Goal: Check status

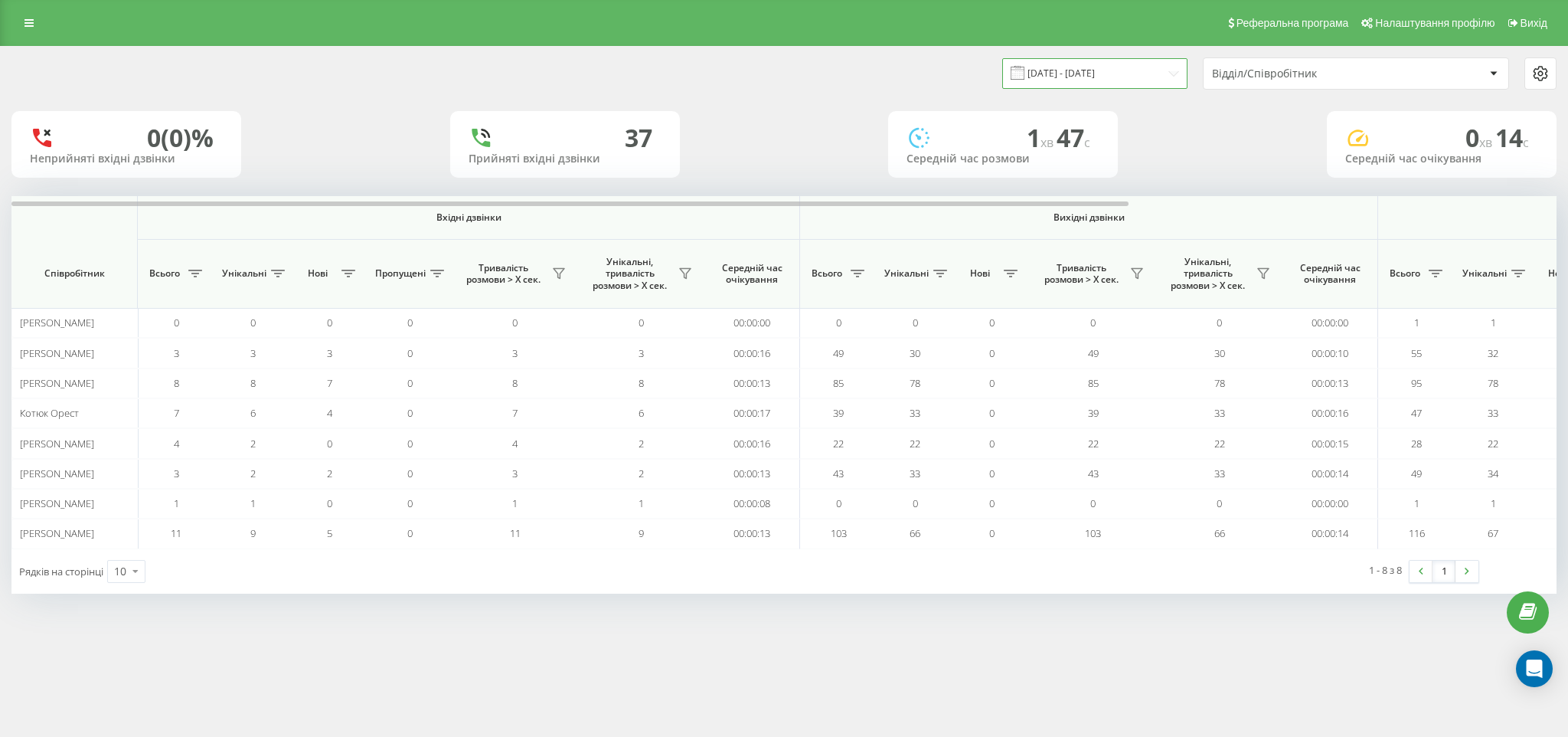
click at [1098, 71] on input "[DATE] - [DATE]" at bounding box center [1095, 73] width 185 height 30
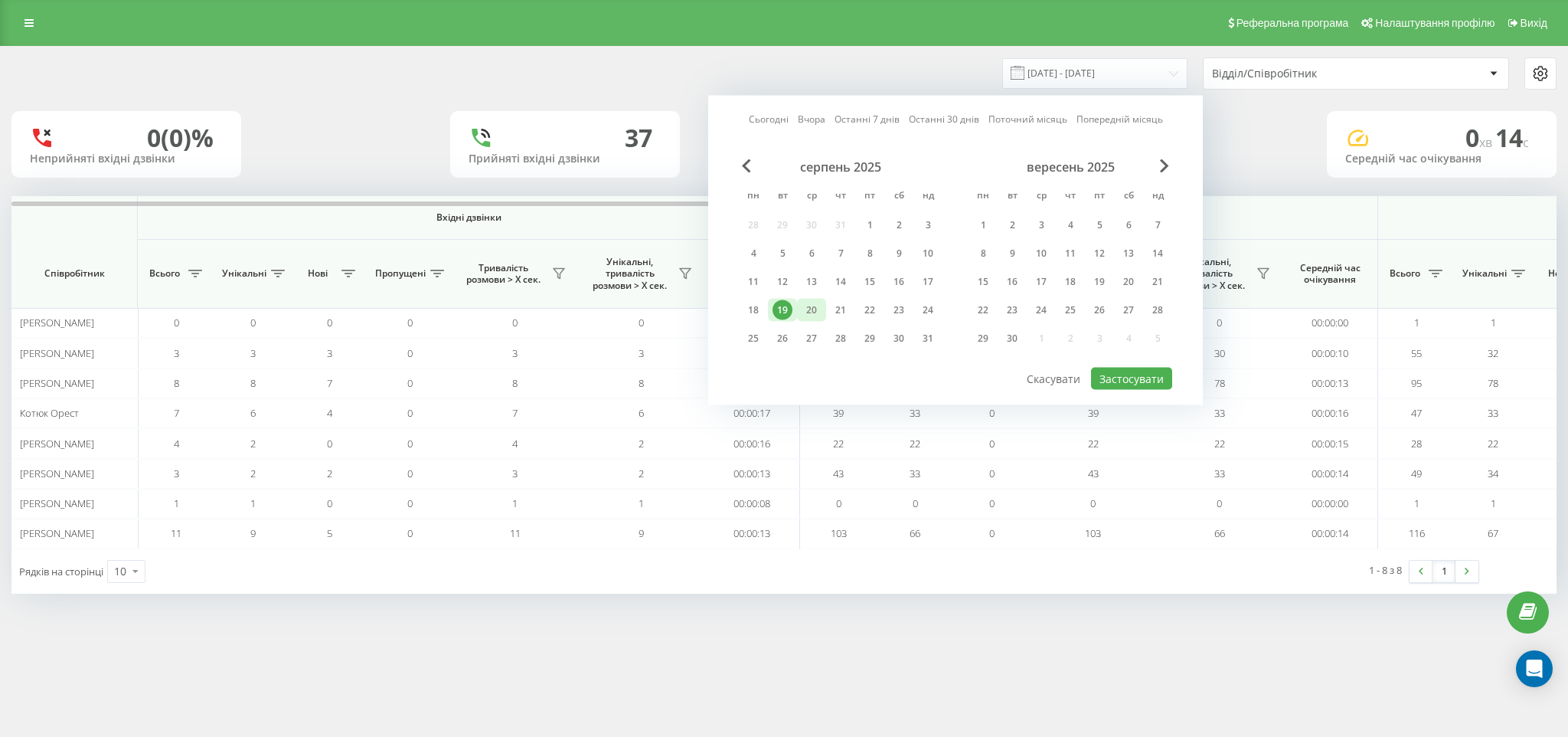
click at [817, 318] on div "20" at bounding box center [811, 310] width 20 height 20
click at [1167, 376] on button "Застосувати" at bounding box center [1131, 379] width 81 height 22
type input "[DATE] - [DATE]"
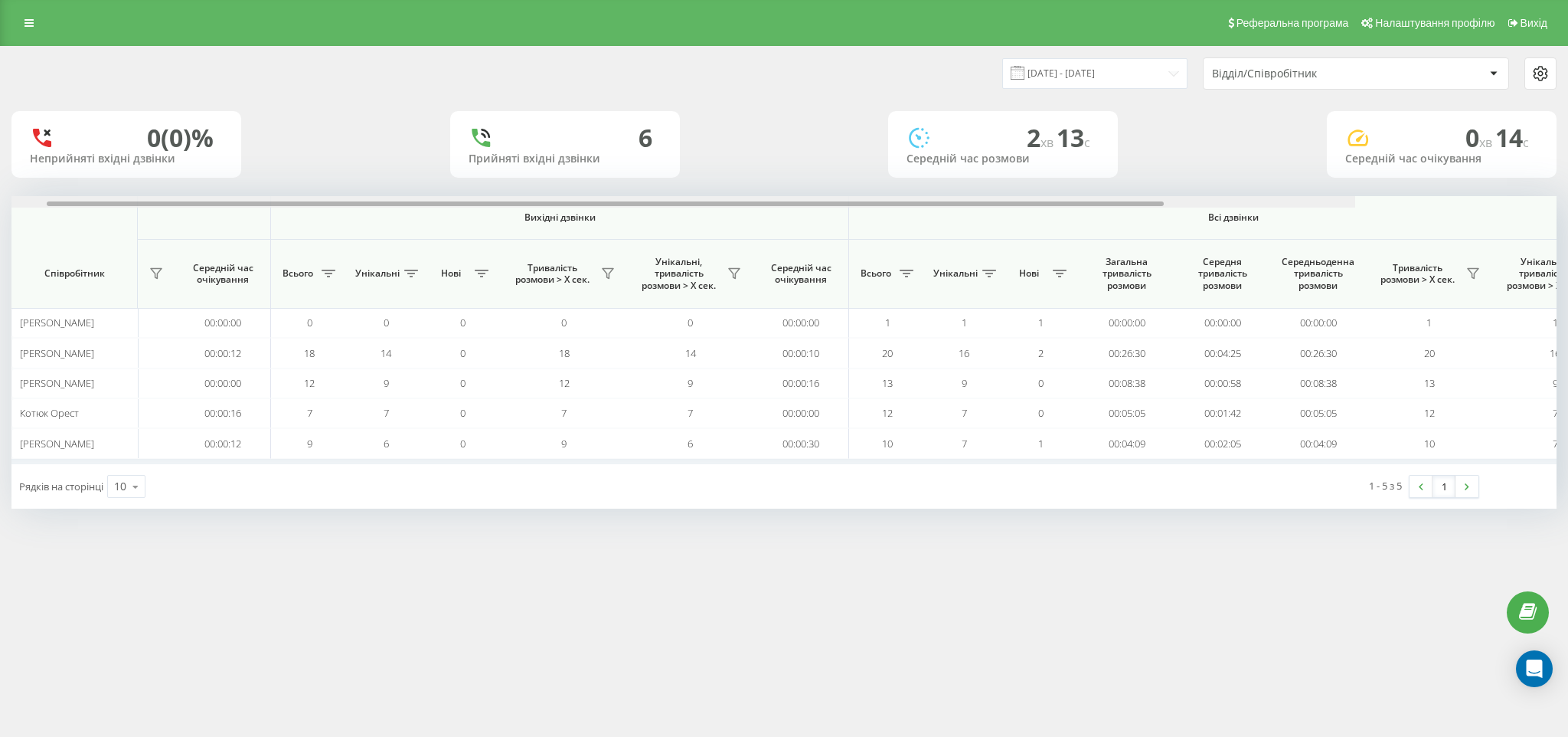
scroll to position [0, 591]
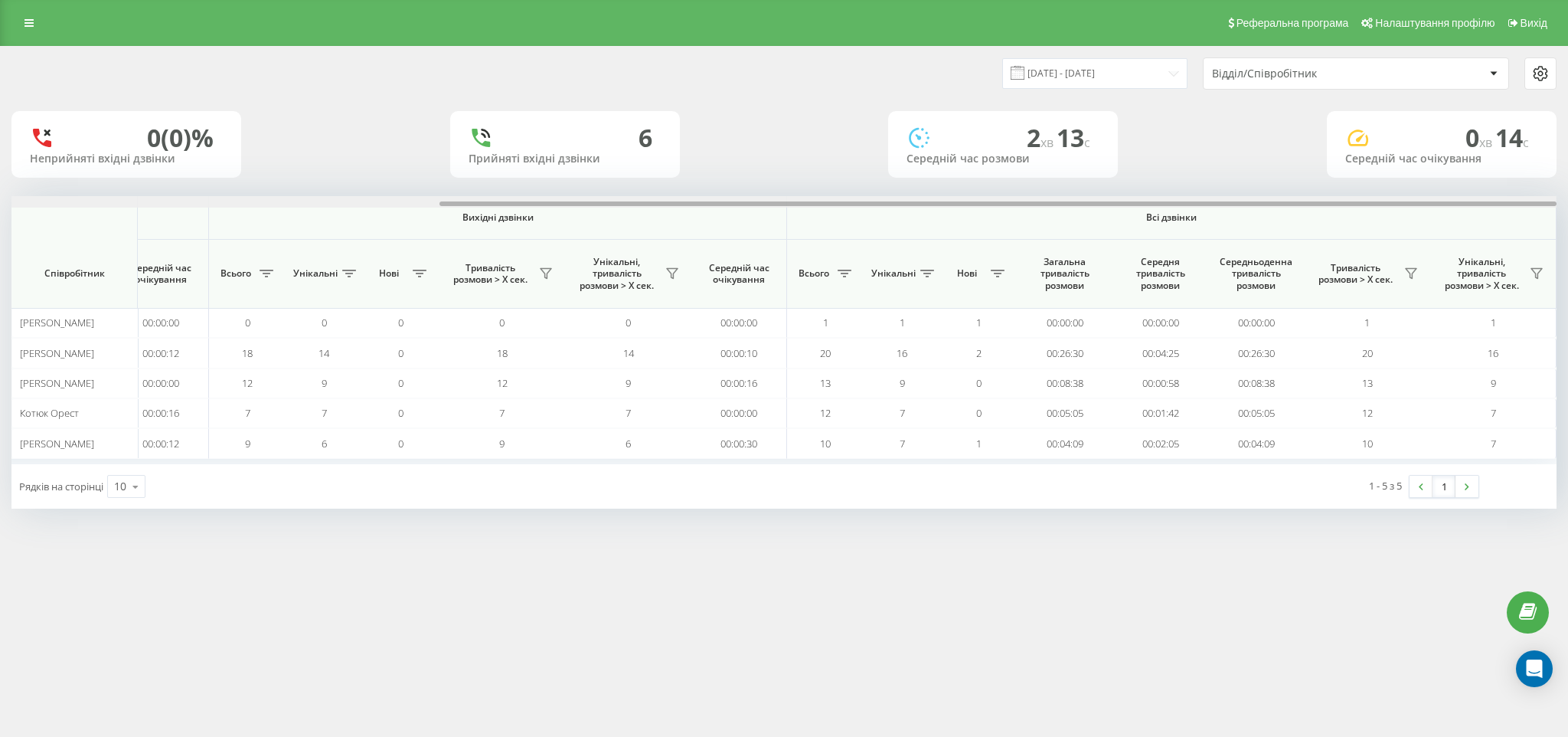
drag, startPoint x: 440, startPoint y: 202, endPoint x: 1161, endPoint y: 220, distance: 721.2
click at [1144, 220] on div "Вхідні дзвінки Вихідні дзвінки Всі дзвінки Співробітник Всього Унікальні Нові П…" at bounding box center [784, 330] width 1545 height 268
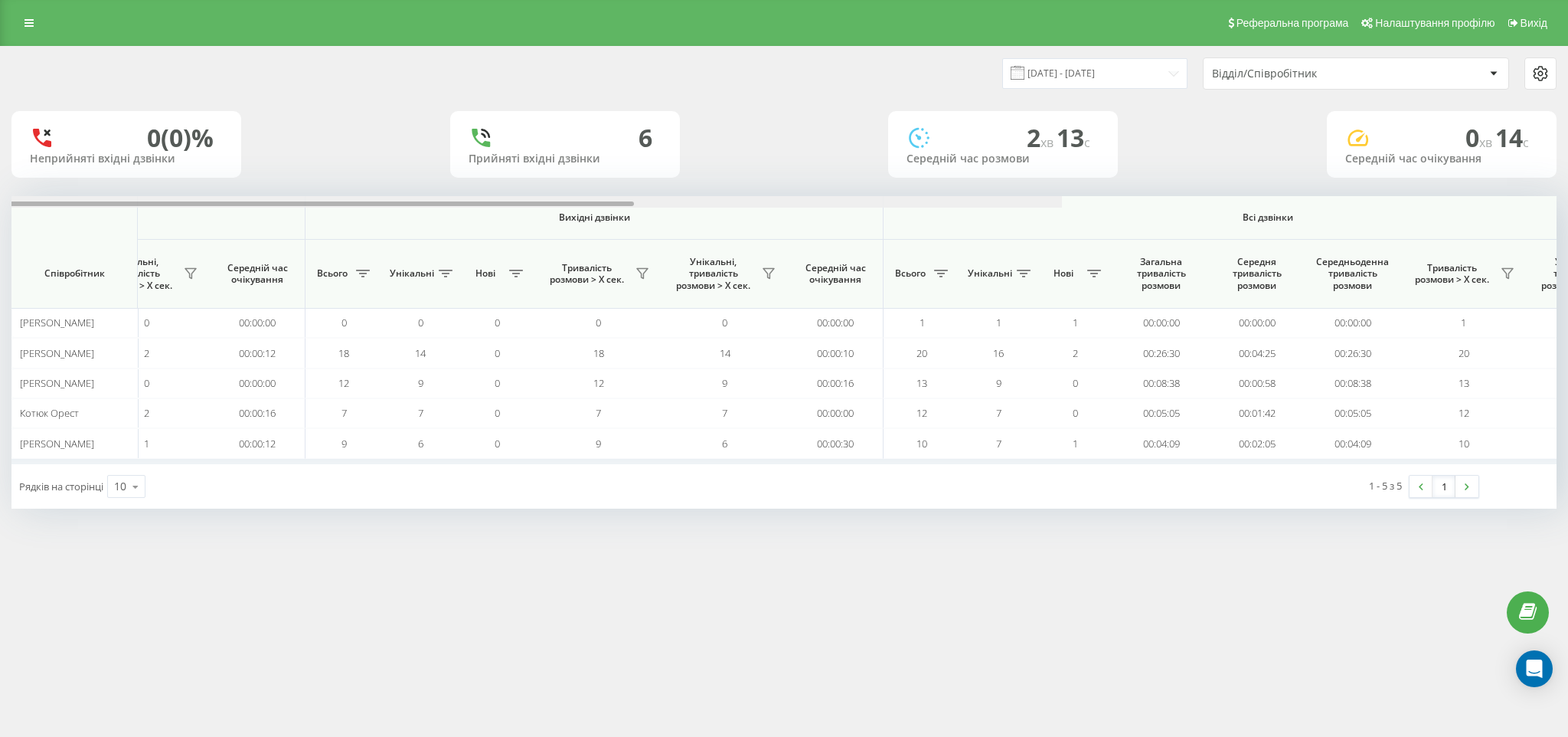
scroll to position [0, 591]
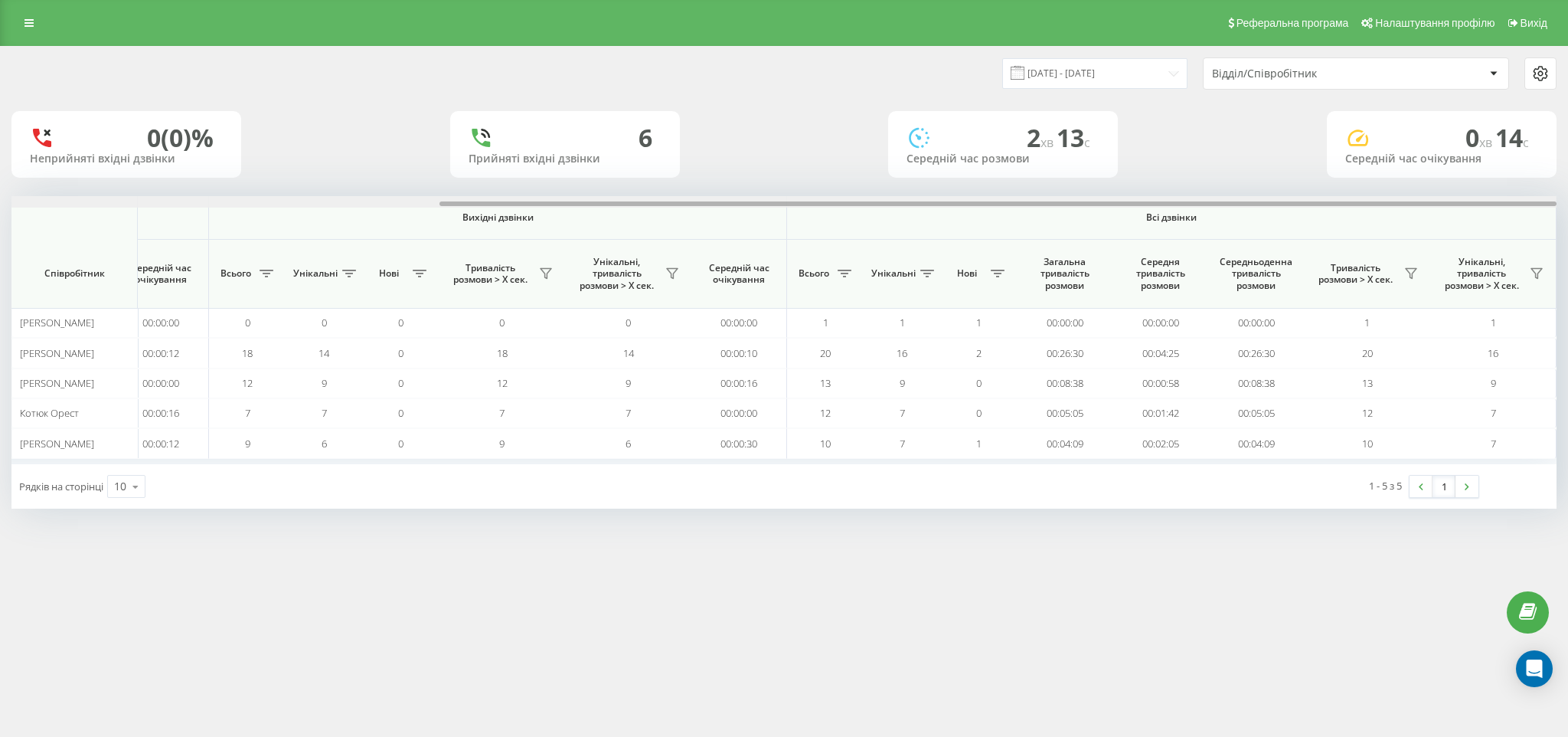
drag, startPoint x: 307, startPoint y: 205, endPoint x: 1171, endPoint y: 207, distance: 864.0
click at [1171, 207] on div at bounding box center [784, 202] width 1545 height 12
